Goal: Entertainment & Leisure: Consume media (video, audio)

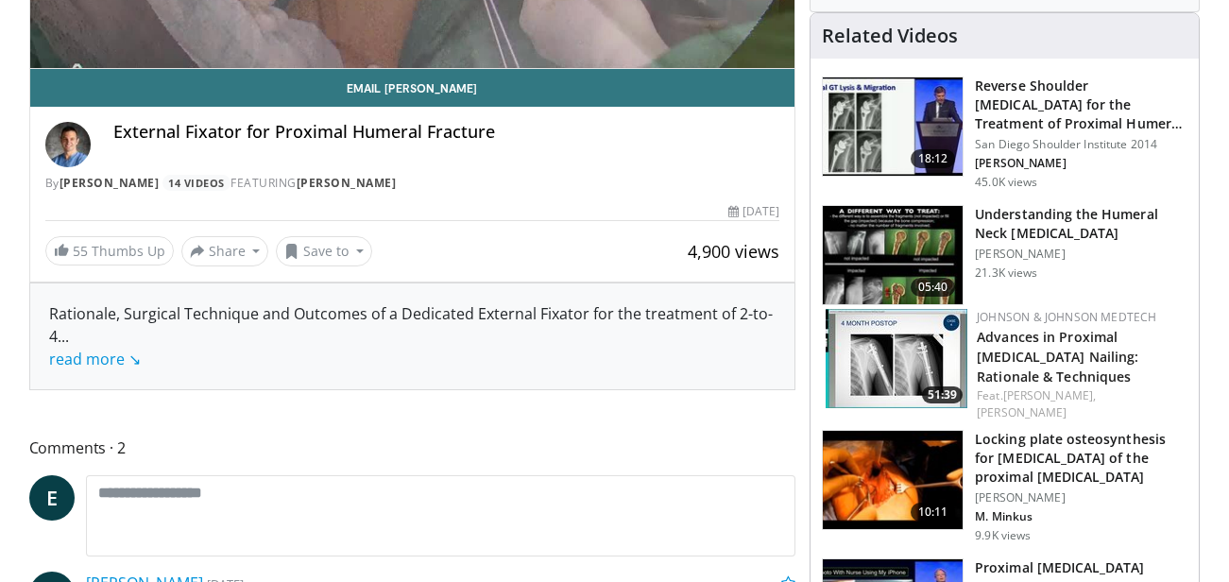
scroll to position [130, 0]
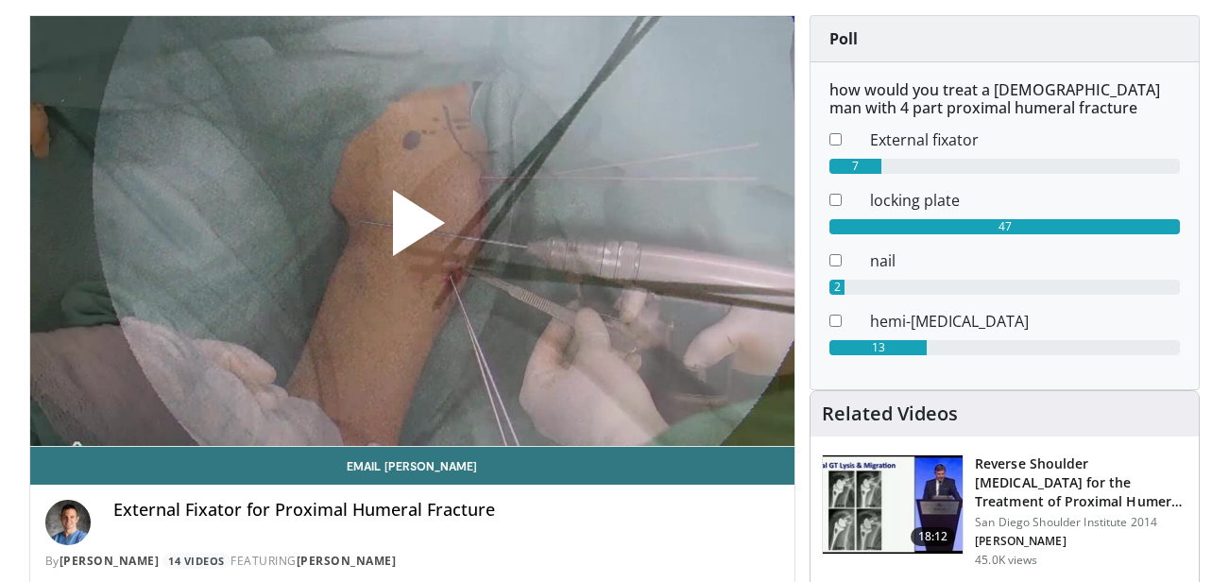
click at [412, 231] on span "Video Player" at bounding box center [412, 231] width 0 height 0
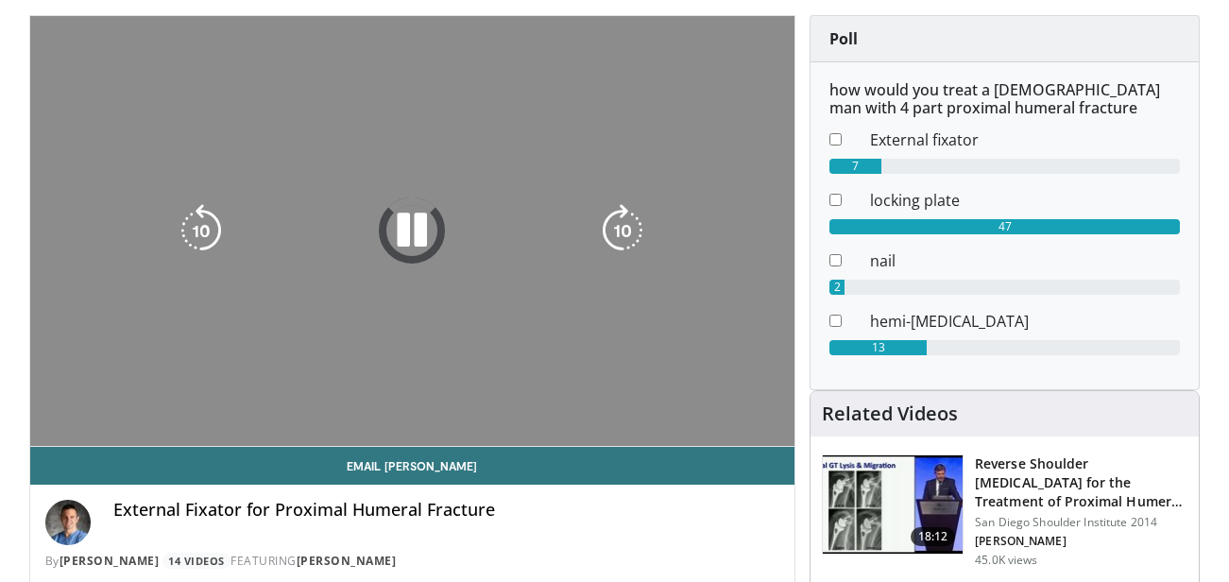
click at [402, 220] on icon "Video Player" at bounding box center [412, 230] width 53 height 53
click at [97, 451] on link "Email [PERSON_NAME]" at bounding box center [412, 466] width 765 height 38
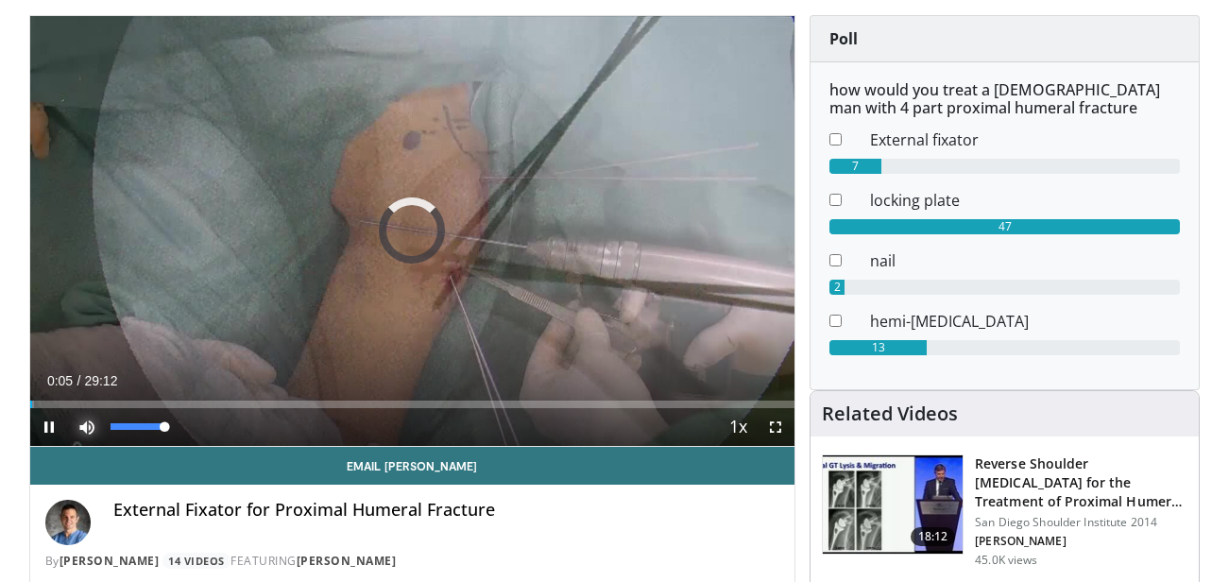
click at [83, 432] on span "Video Player" at bounding box center [87, 427] width 38 height 38
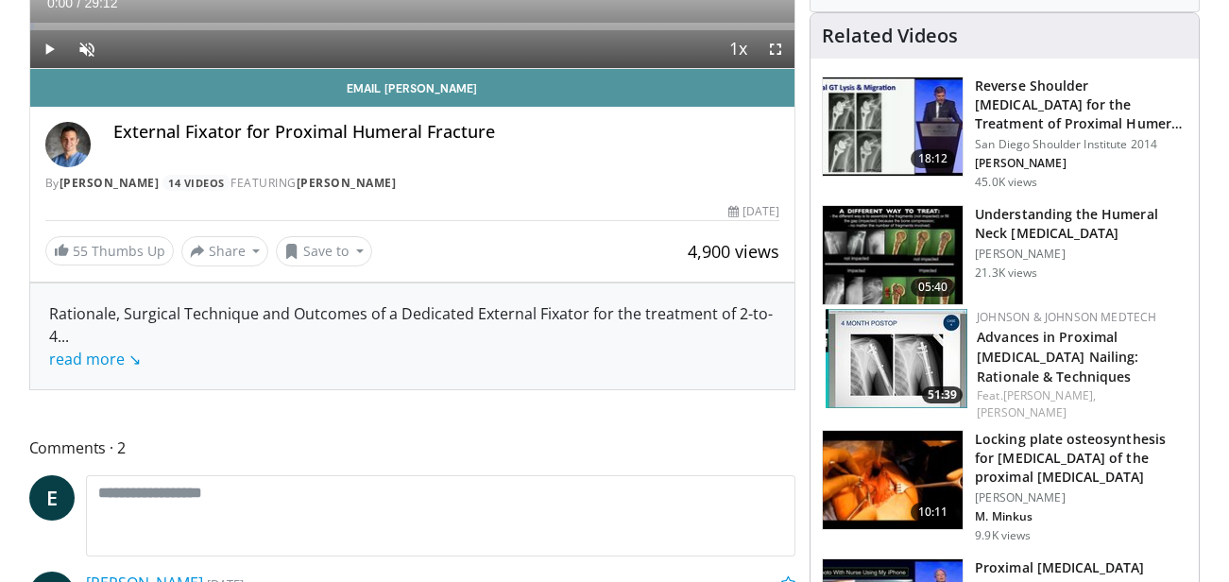
scroll to position [225, 0]
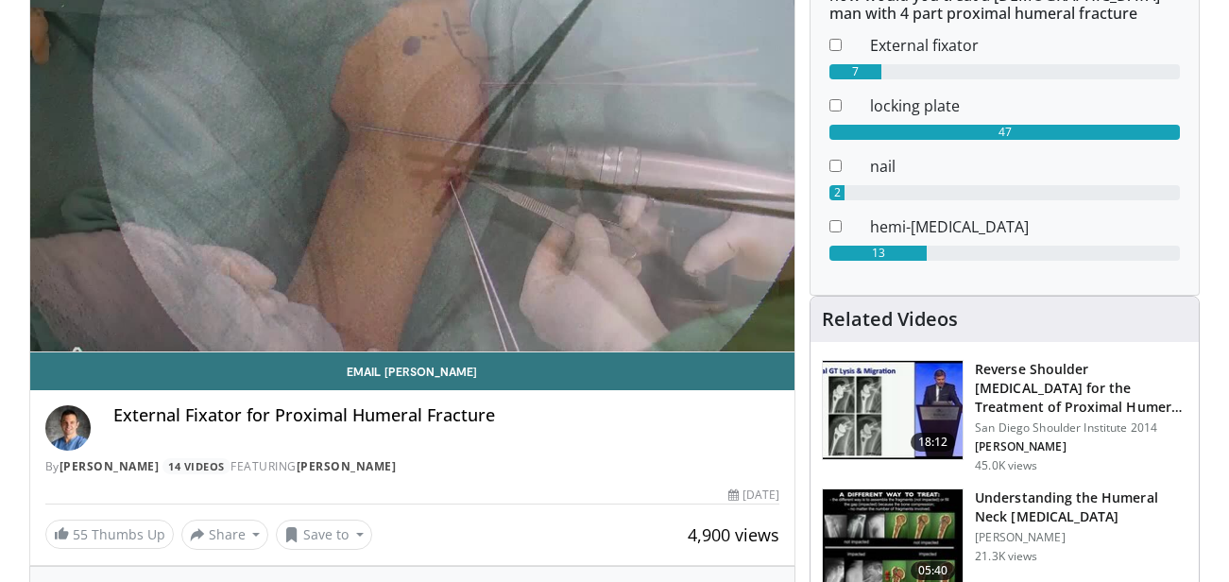
click at [585, 312] on div "10 seconds Tap to unmute" at bounding box center [412, 137] width 765 height 430
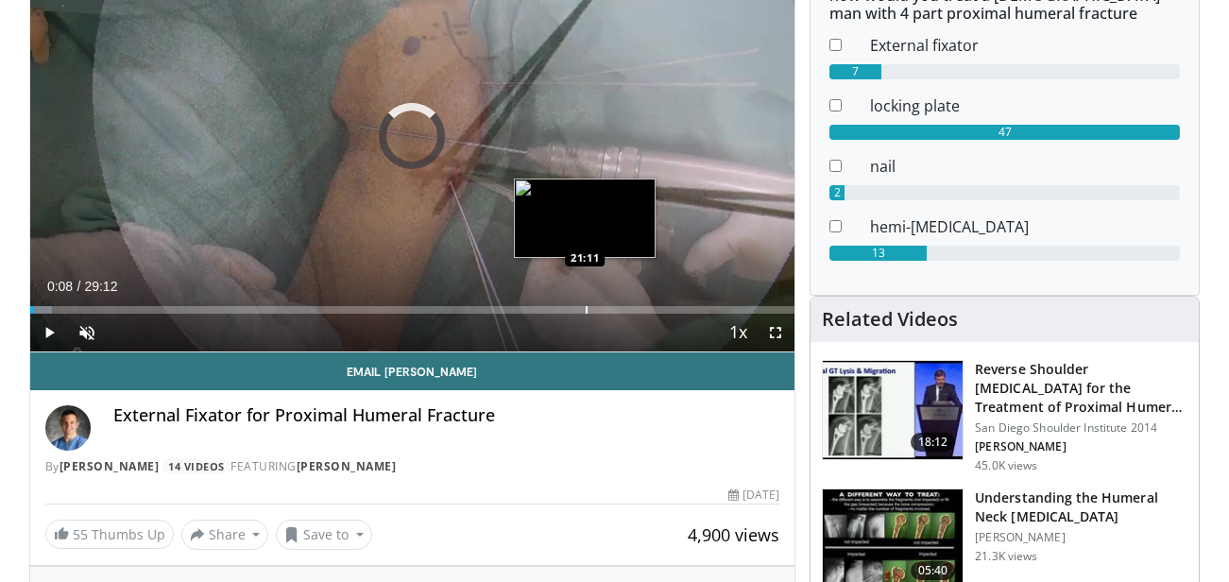
click at [586, 309] on div "Progress Bar" at bounding box center [587, 310] width 2 height 8
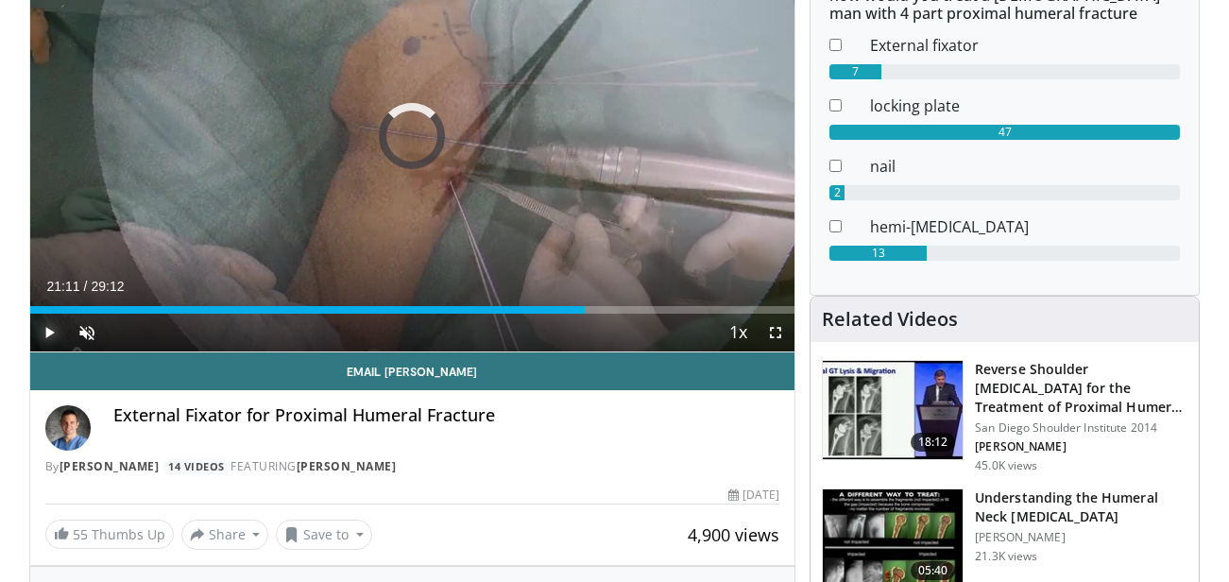
click at [48, 335] on span "Video Player" at bounding box center [49, 333] width 38 height 38
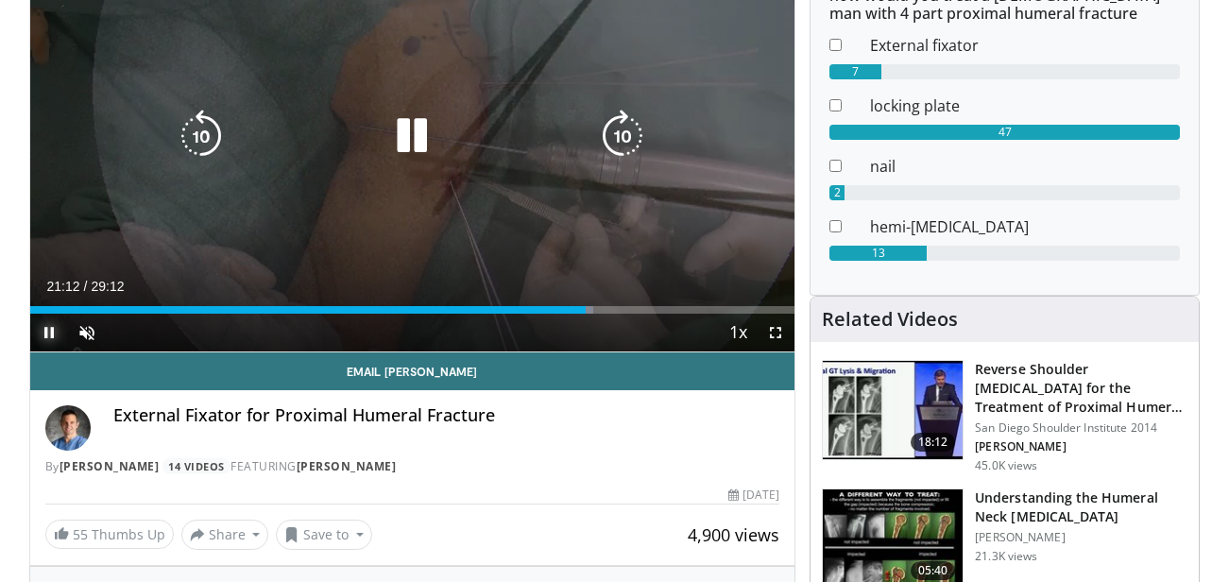
scroll to position [36, 0]
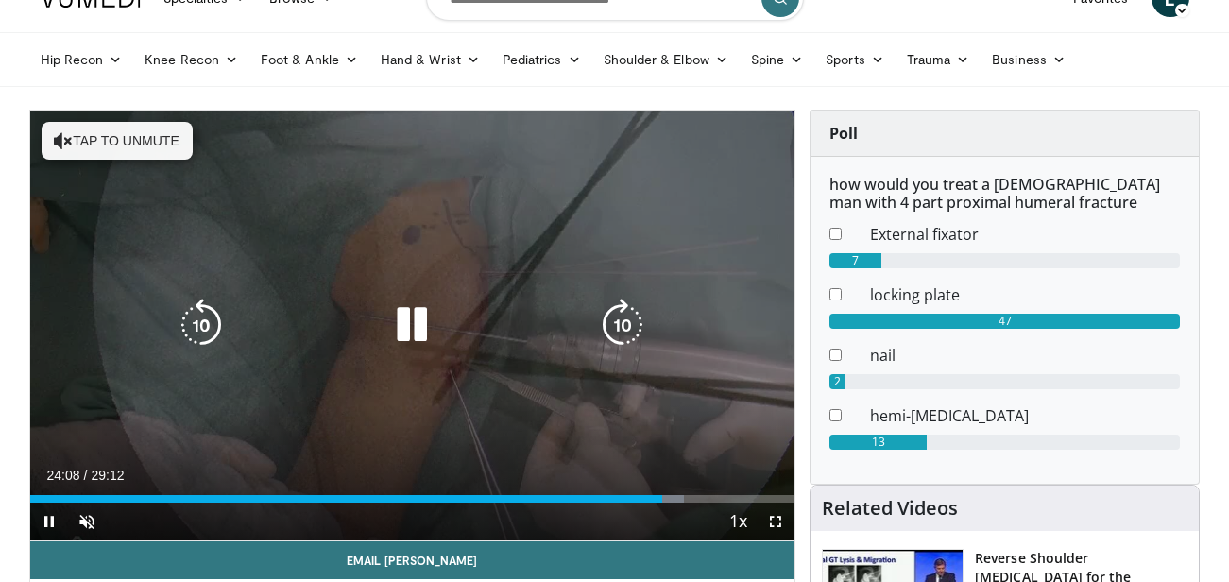
click at [412, 318] on icon "Video Player" at bounding box center [412, 325] width 53 height 53
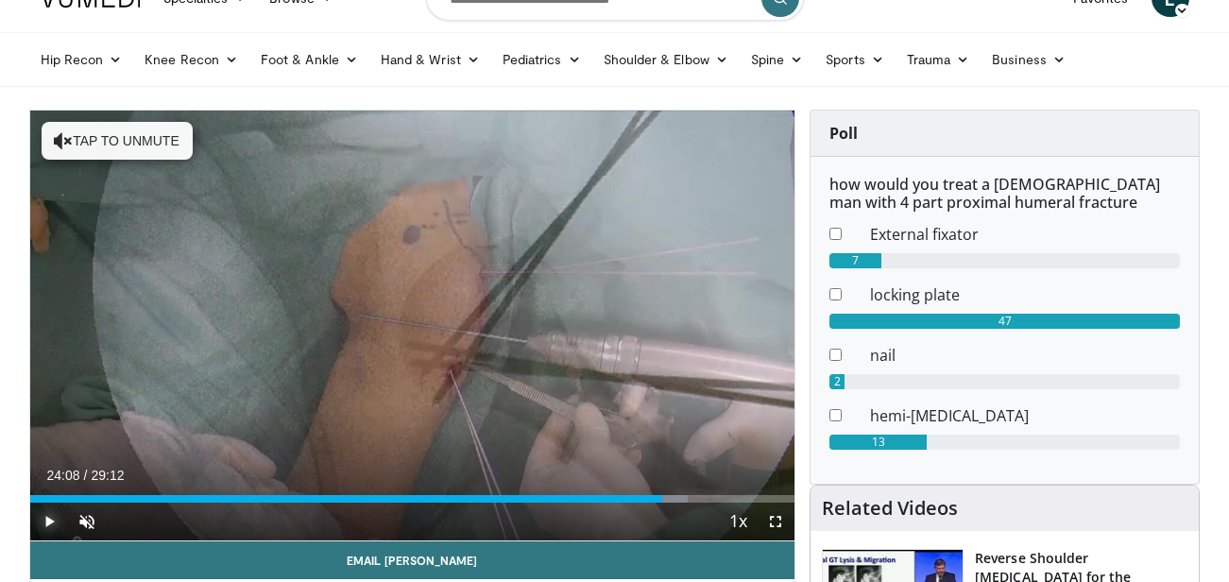
click at [48, 522] on span "Video Player" at bounding box center [49, 522] width 38 height 38
click at [51, 516] on span "Video Player" at bounding box center [49, 522] width 38 height 38
click at [779, 523] on span "Video Player" at bounding box center [776, 522] width 38 height 38
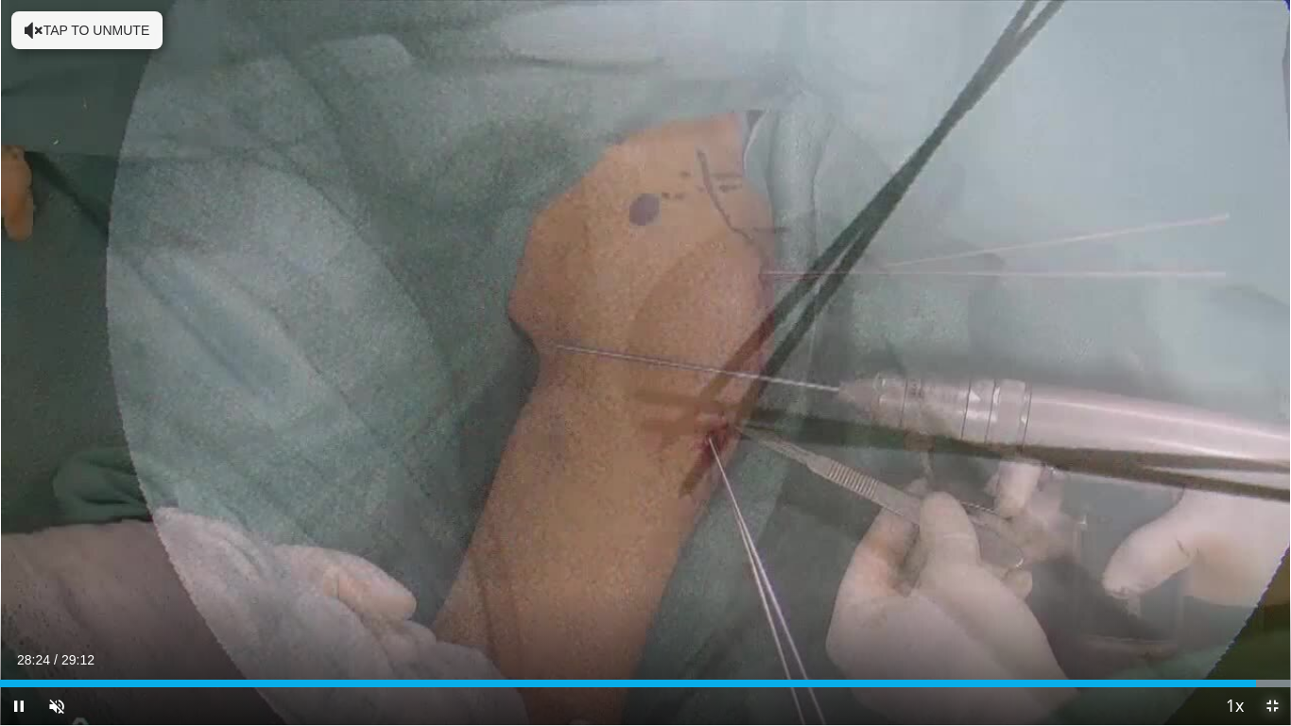
click at [1244, 581] on span "Video Player" at bounding box center [1272, 706] width 38 height 38
